Goal: Task Accomplishment & Management: Use online tool/utility

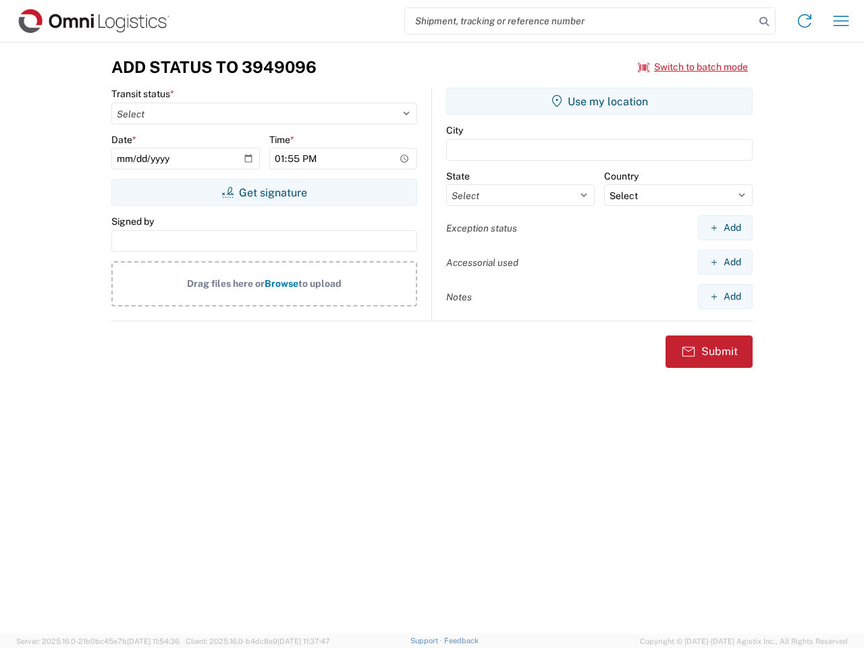
click at [580, 21] on input "search" at bounding box center [580, 21] width 350 height 26
click at [764, 22] on icon at bounding box center [764, 21] width 19 height 19
click at [805, 21] on icon at bounding box center [805, 21] width 22 height 22
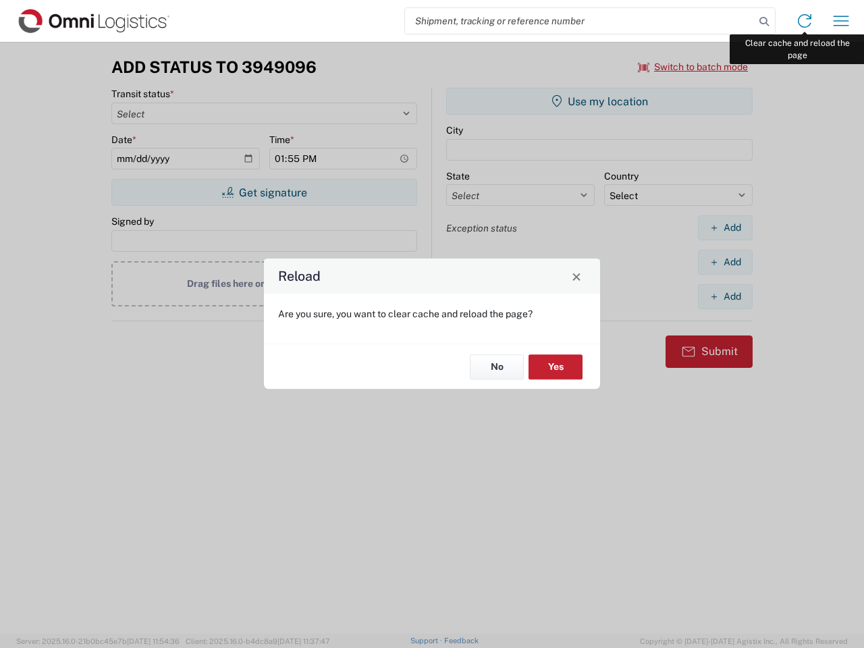
click at [841, 21] on div "Reload Are you sure, you want to clear cache and reload the page? No Yes" at bounding box center [432, 324] width 864 height 648
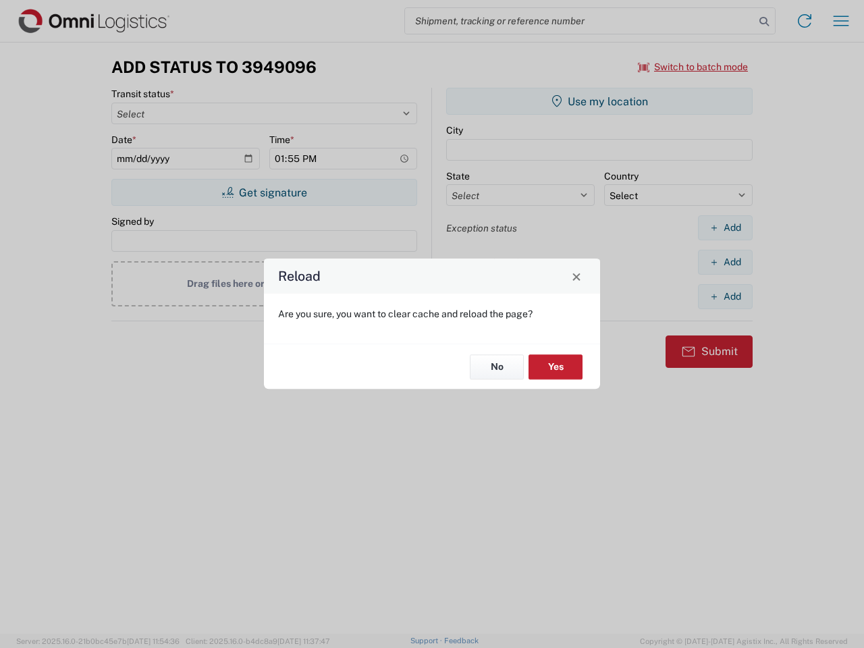
click at [693, 67] on div "Reload Are you sure, you want to clear cache and reload the page? No Yes" at bounding box center [432, 324] width 864 height 648
click at [264, 192] on div "Reload Are you sure, you want to clear cache and reload the page? No Yes" at bounding box center [432, 324] width 864 height 648
click at [599, 101] on div "Reload Are you sure, you want to clear cache and reload the page? No Yes" at bounding box center [432, 324] width 864 height 648
click at [725, 227] on div "Reload Are you sure, you want to clear cache and reload the page? No Yes" at bounding box center [432, 324] width 864 height 648
click at [725, 262] on div "Reload Are you sure, you want to clear cache and reload the page? No Yes" at bounding box center [432, 324] width 864 height 648
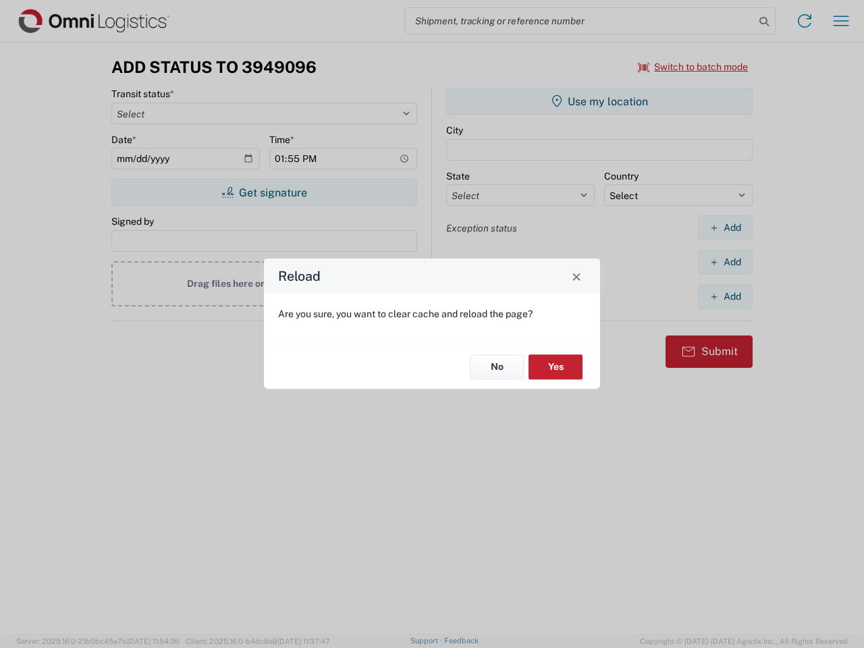
click at [725, 296] on div "Reload Are you sure, you want to clear cache and reload the page? No Yes" at bounding box center [432, 324] width 864 height 648
